Goal: Check status

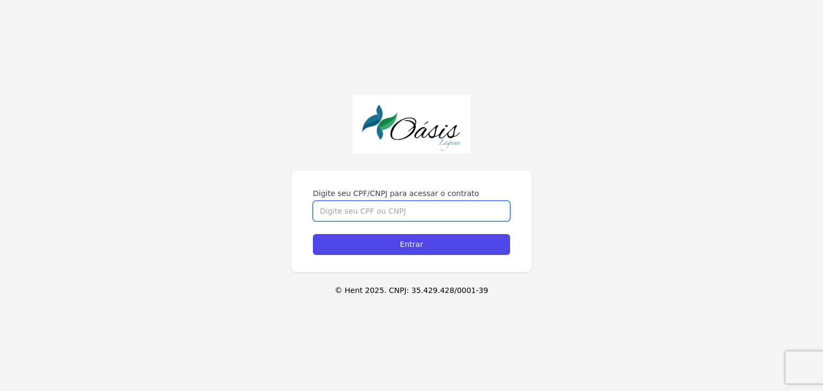
click at [415, 201] on input "Digite seu CPF/CNPJ para acessar o contrato" at bounding box center [411, 211] width 197 height 20
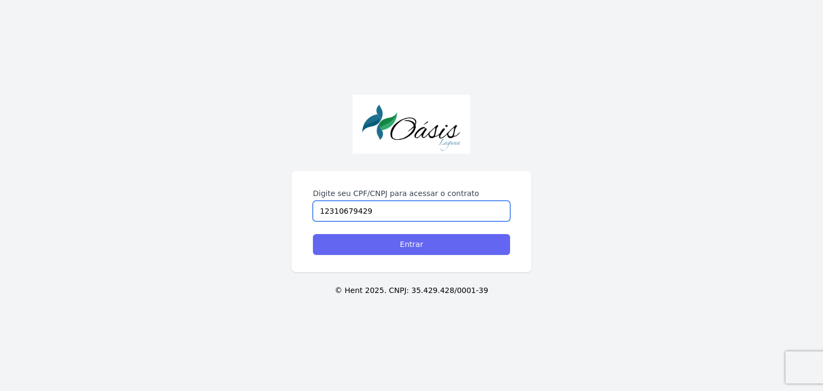
type input "12310679429"
click at [365, 247] on input "Entrar" at bounding box center [411, 244] width 197 height 21
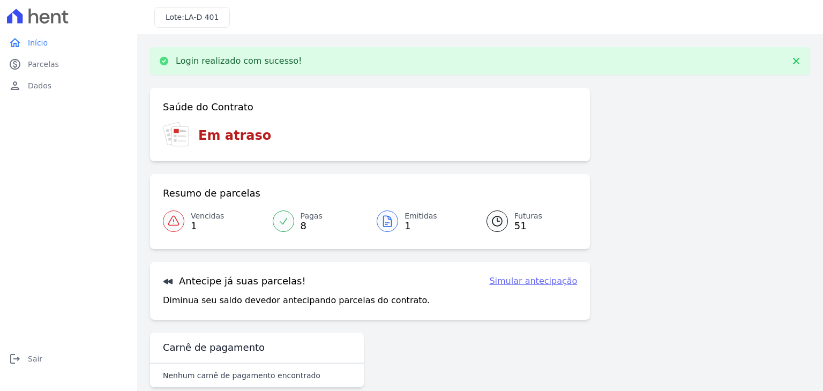
click at [394, 225] on div at bounding box center [387, 220] width 21 height 21
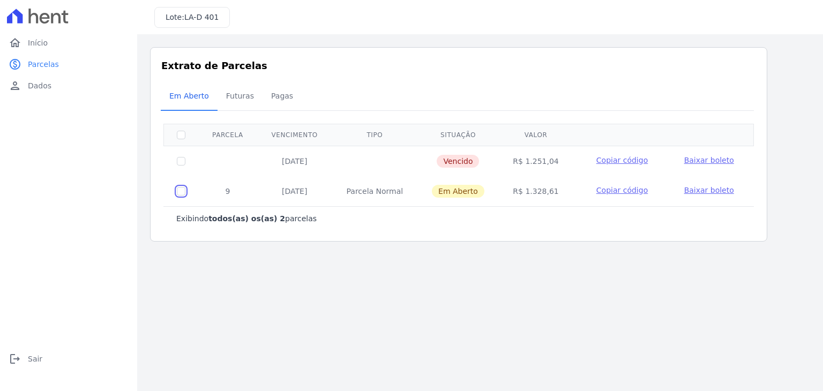
click at [178, 191] on input "checkbox" at bounding box center [181, 191] width 9 height 9
checkbox input "true"
click at [634, 189] on span "Copiar código" at bounding box center [621, 190] width 51 height 9
click at [47, 36] on link "home Início" at bounding box center [68, 42] width 129 height 21
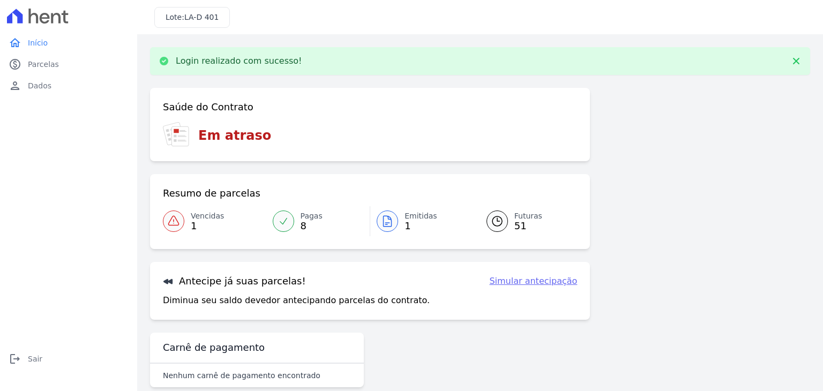
click at [47, 36] on link "home Início" at bounding box center [68, 42] width 129 height 21
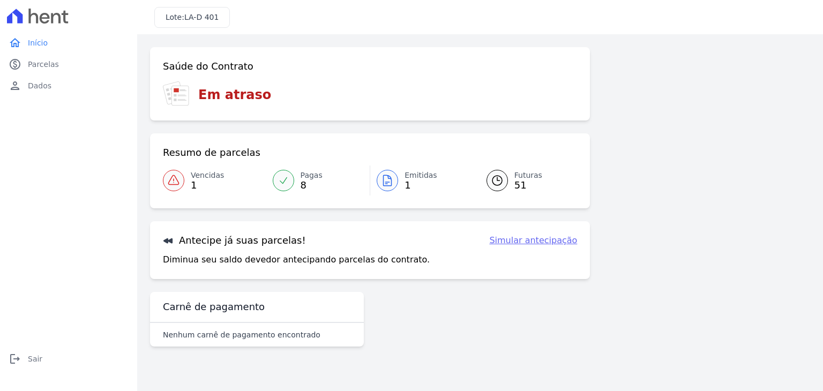
click at [514, 197] on div "Resumo de parcelas Vencidas 1 Pagas 8 Emitidas 1 Futuras 51" at bounding box center [370, 170] width 440 height 75
click at [518, 187] on span "51" at bounding box center [528, 185] width 28 height 9
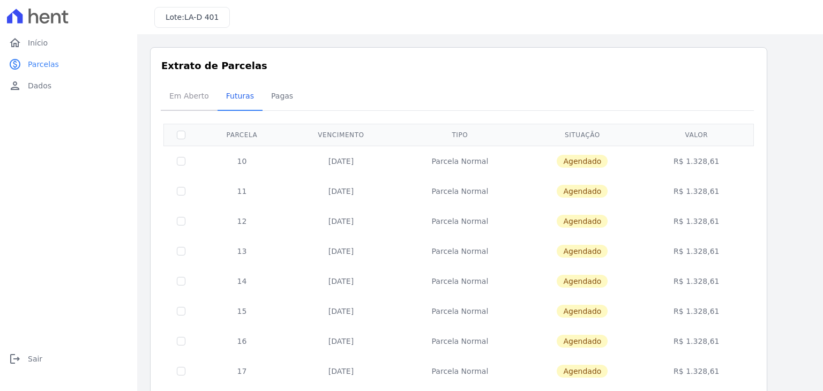
click at [195, 99] on span "Em Aberto" at bounding box center [189, 95] width 52 height 21
